Goal: Task Accomplishment & Management: Manage account settings

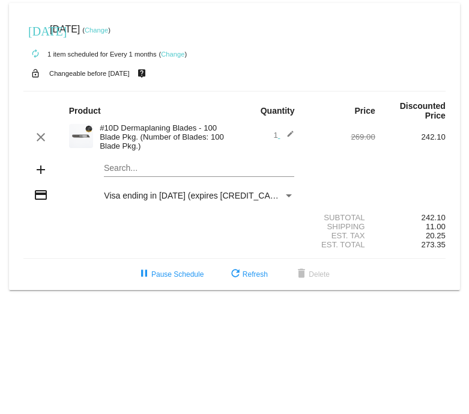
click at [174, 56] on link "Change" at bounding box center [172, 53] width 23 height 7
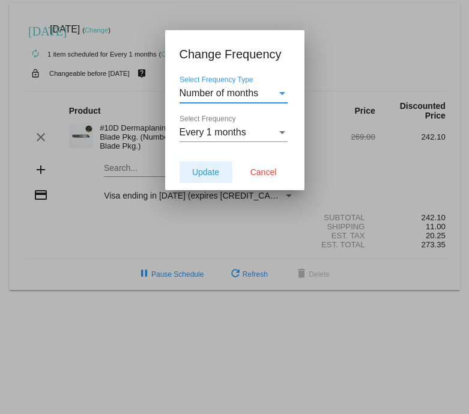
click at [212, 173] on span "Update" at bounding box center [205, 172] width 27 height 10
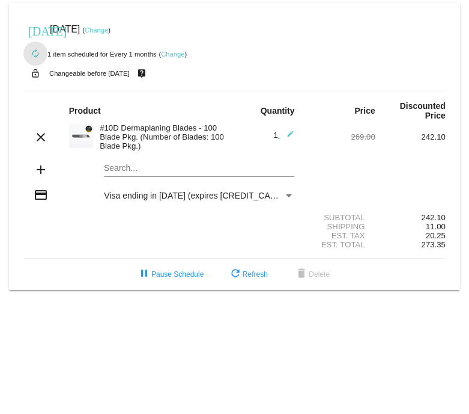
click at [37, 56] on mat-icon "autorenew" at bounding box center [35, 54] width 14 height 14
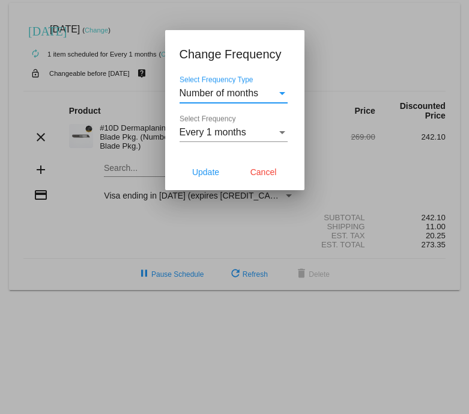
click at [238, 96] on span "Number of months" at bounding box center [219, 93] width 79 height 10
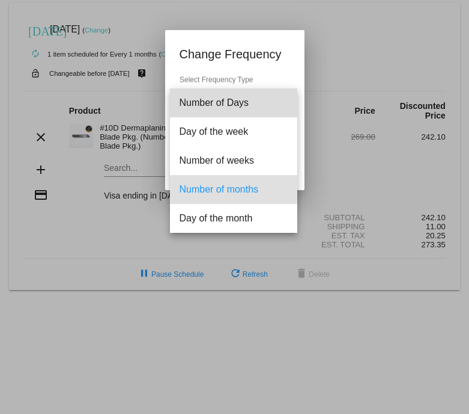
click at [238, 96] on span "Number of Days" at bounding box center [234, 102] width 108 height 29
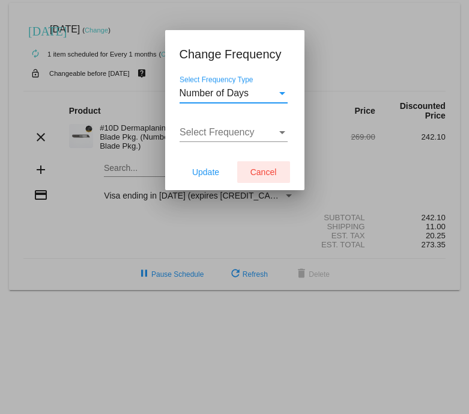
click at [266, 176] on span "Cancel" at bounding box center [264, 172] width 26 height 10
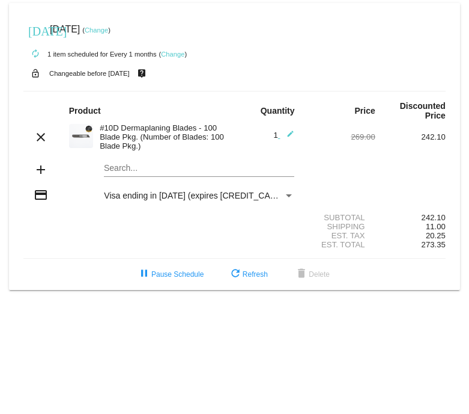
click at [288, 137] on mat-icon "edit" at bounding box center [287, 137] width 14 height 14
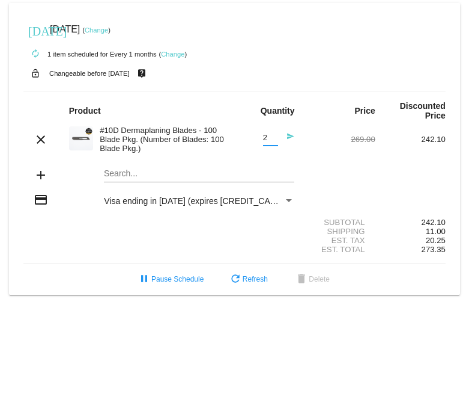
type input "2"
click at [274, 136] on input "2" at bounding box center [270, 137] width 15 height 9
click at [195, 243] on div "Est. Tax 20.25" at bounding box center [234, 240] width 423 height 9
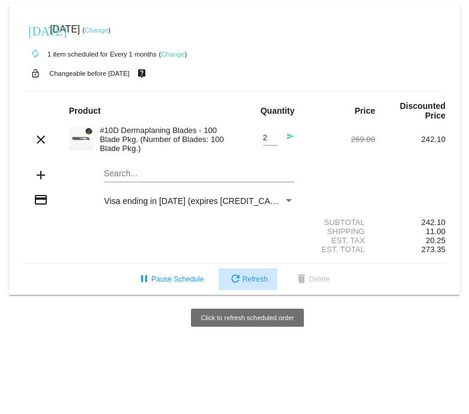
click at [250, 283] on span "refresh Refresh" at bounding box center [248, 279] width 40 height 8
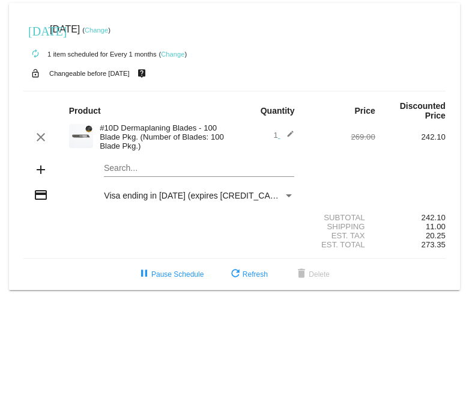
click at [292, 134] on mat-icon "edit" at bounding box center [287, 137] width 14 height 14
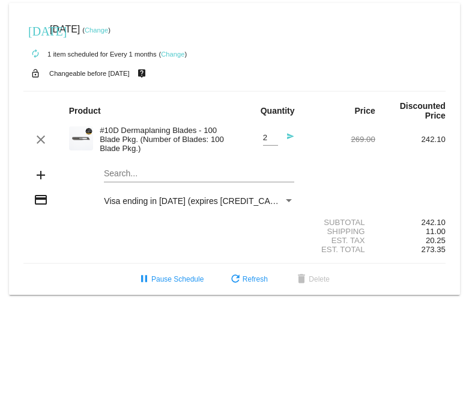
type input "2"
click at [275, 136] on input "2" at bounding box center [270, 137] width 15 height 9
click at [157, 169] on div "Search..." at bounding box center [199, 170] width 191 height 23
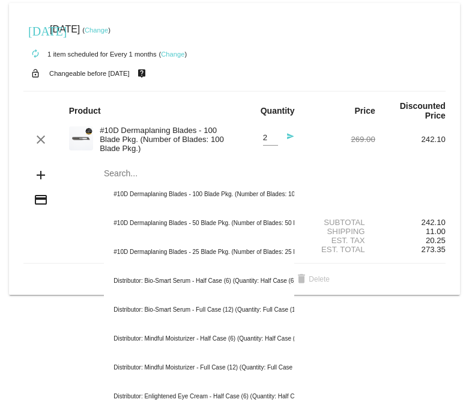
click at [69, 229] on div "Shipping 11.00" at bounding box center [234, 231] width 423 height 9
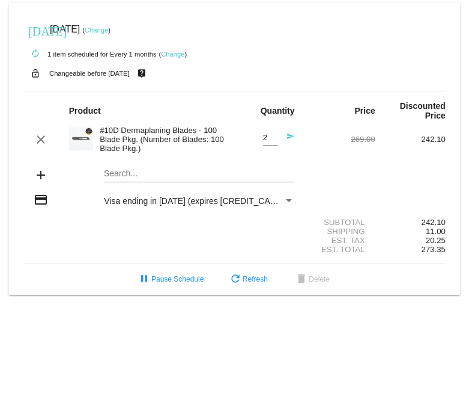
click at [167, 114] on div "Product" at bounding box center [147, 111] width 176 height 10
click at [174, 203] on span "Visa ending in [DATE] (expires [CREDIT_CARD_DATA])" at bounding box center [208, 201] width 209 height 10
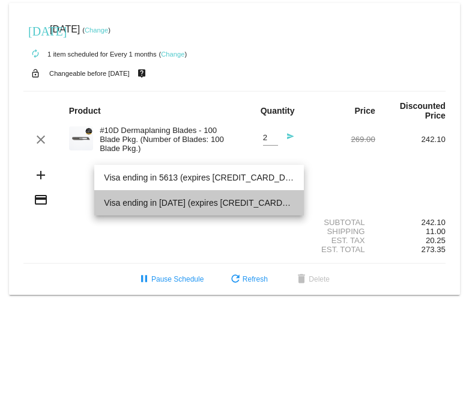
click at [174, 203] on span "Visa ending in [DATE] (expires [CREDIT_CARD_DATA])" at bounding box center [199, 202] width 191 height 25
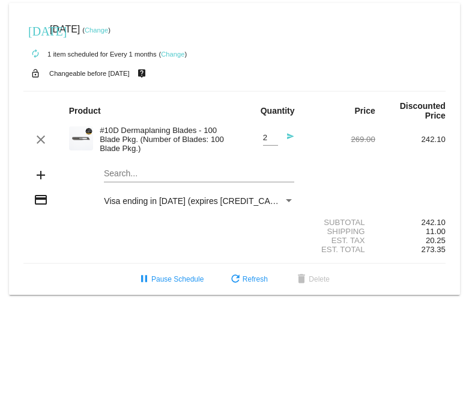
click at [59, 251] on div "Est. Total 273.35" at bounding box center [234, 249] width 423 height 9
click at [40, 177] on mat-icon "add" at bounding box center [41, 175] width 14 height 14
click at [40, 170] on mat-icon "add" at bounding box center [41, 175] width 14 height 14
click at [90, 113] on strong "Product" at bounding box center [85, 111] width 32 height 10
click at [394, 171] on div "add Search..." at bounding box center [234, 176] width 423 height 34
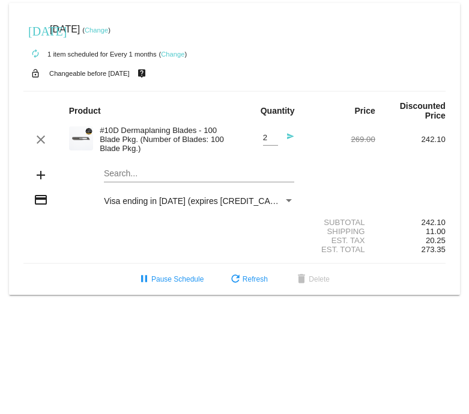
click at [292, 138] on mat-icon "send" at bounding box center [287, 139] width 14 height 14
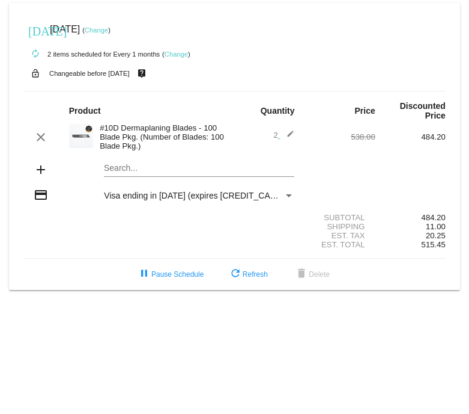
click at [329, 159] on div "add Search..." at bounding box center [234, 170] width 423 height 34
